Goal: Find specific page/section: Find specific page/section

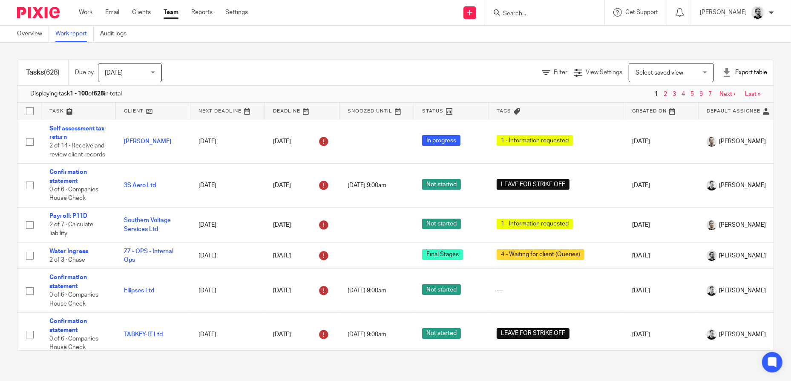
click at [173, 12] on link "Team" at bounding box center [171, 12] width 15 height 9
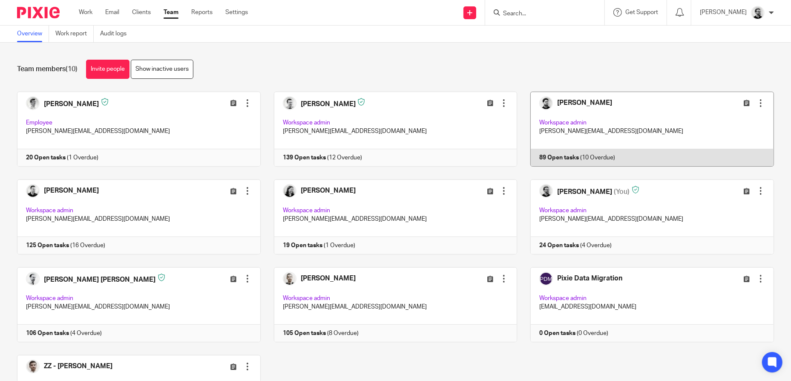
click at [634, 104] on link at bounding box center [645, 129] width 257 height 75
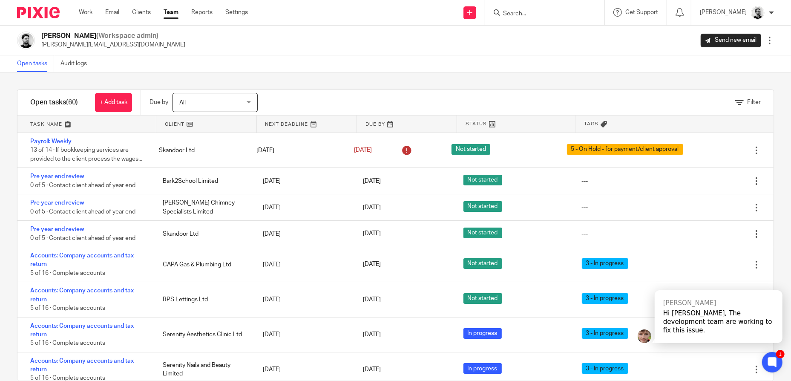
click at [777, 357] on div "1" at bounding box center [780, 354] width 9 height 9
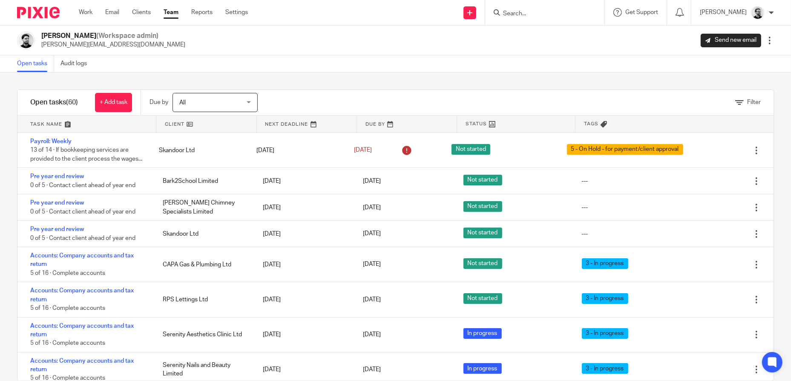
click at [591, 13] on form at bounding box center [547, 12] width 91 height 11
click at [532, 43] on div "Cameron Roberts (Workspace admin) c.roberts@woodhicks.co.uk Send new email Edit…" at bounding box center [395, 41] width 757 height 18
click at [543, 12] on input "Search" at bounding box center [540, 14] width 77 height 8
type input "OPS"
click at [560, 36] on link at bounding box center [554, 33] width 106 height 13
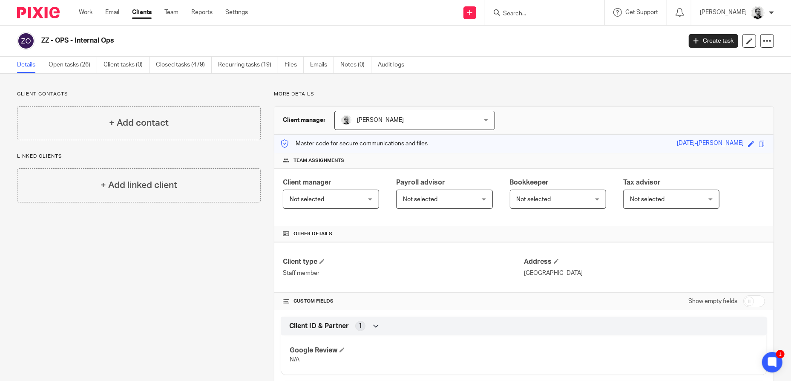
click at [538, 13] on input "Search" at bounding box center [540, 14] width 77 height 8
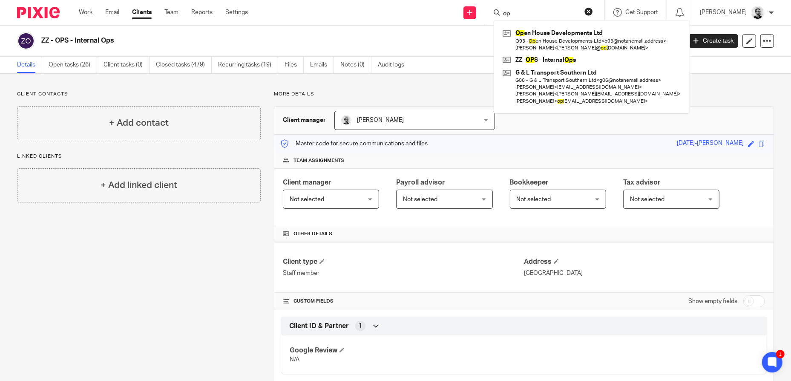
type input "op"
click at [444, 31] on div "ZZ - OPS - Internal Ops Create task Update from Companies House Export data Mer…" at bounding box center [395, 41] width 791 height 31
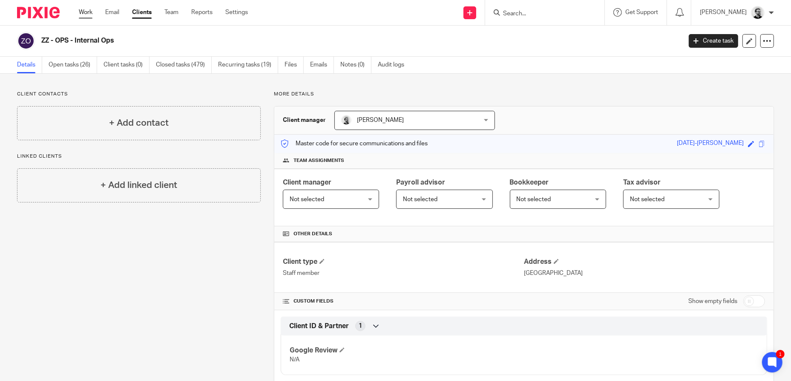
click at [83, 14] on link "Work" at bounding box center [86, 12] width 14 height 9
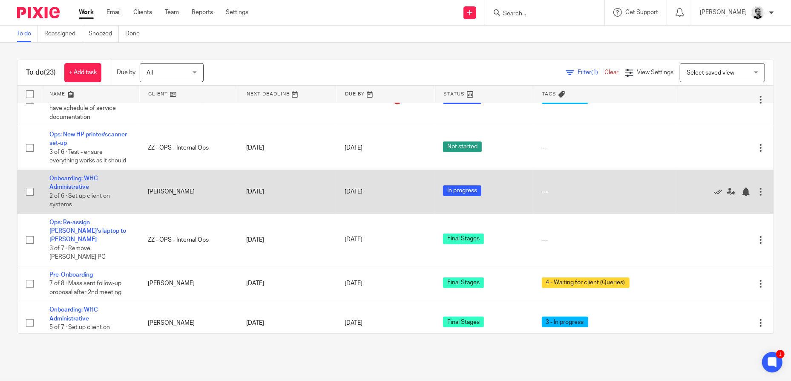
scroll to position [170, 0]
